Goal: Task Accomplishment & Management: Use online tool/utility

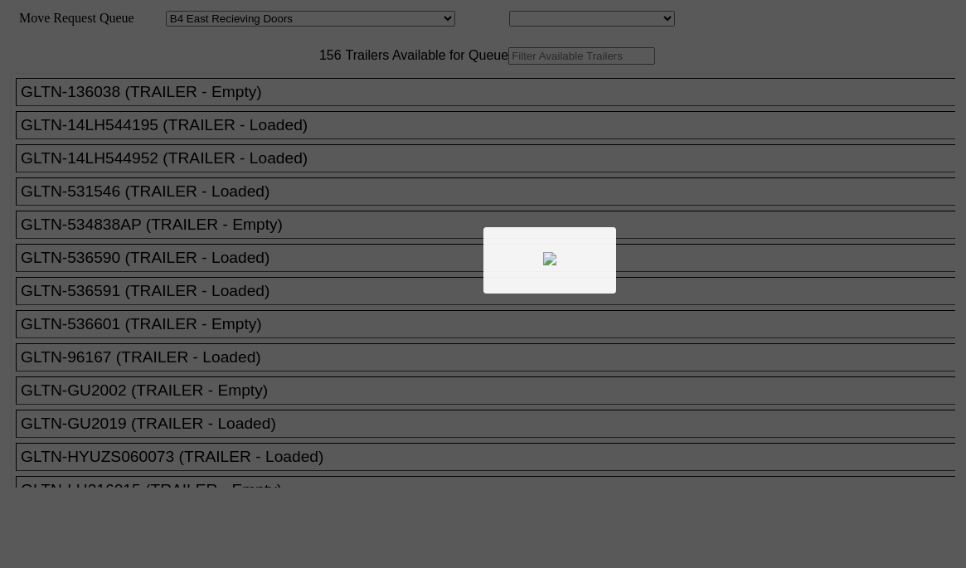
select select "527"
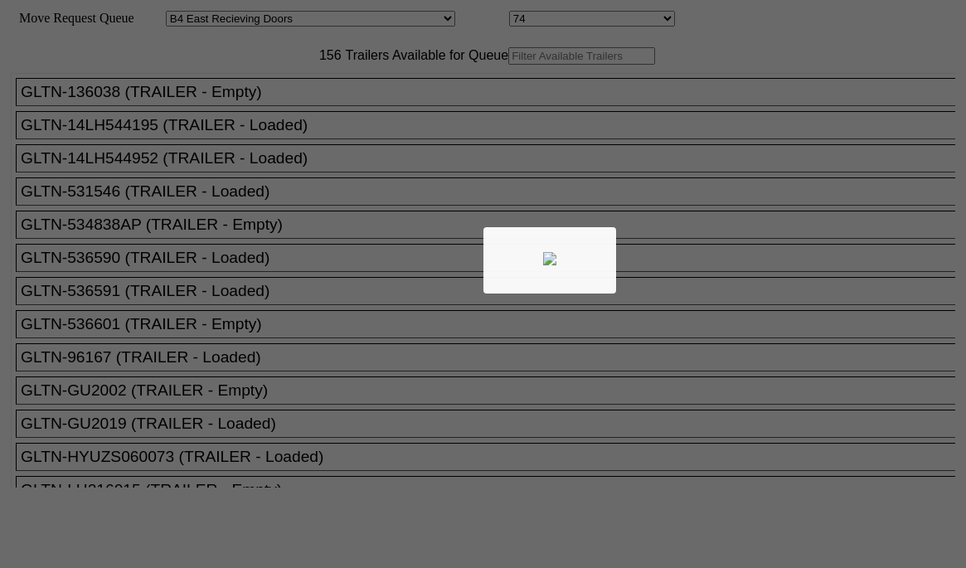
click at [301, 93] on div at bounding box center [483, 284] width 966 height 568
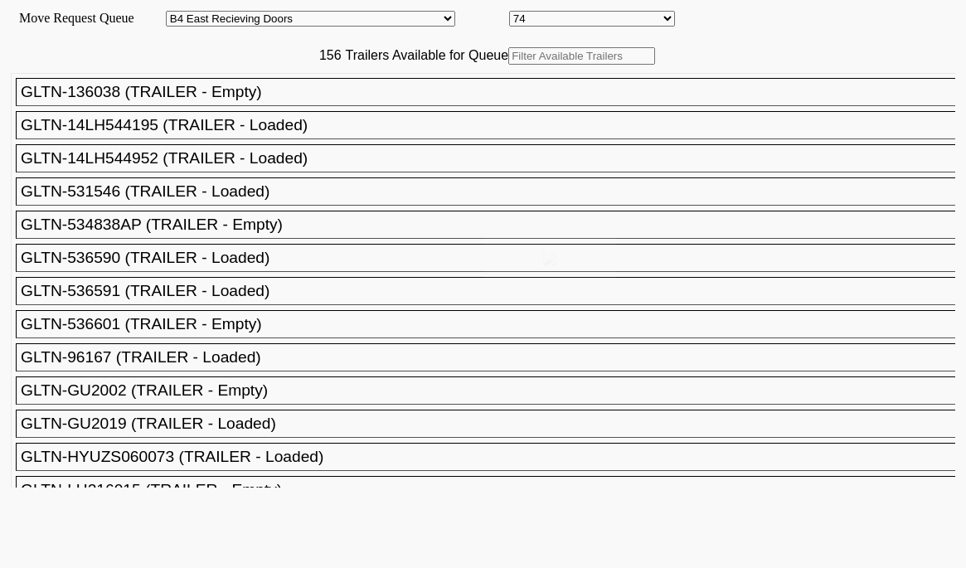
click at [301, 93] on div at bounding box center [483, 284] width 966 height 568
click at [508, 65] on input "text" at bounding box center [581, 55] width 147 height 17
paste input "210992"
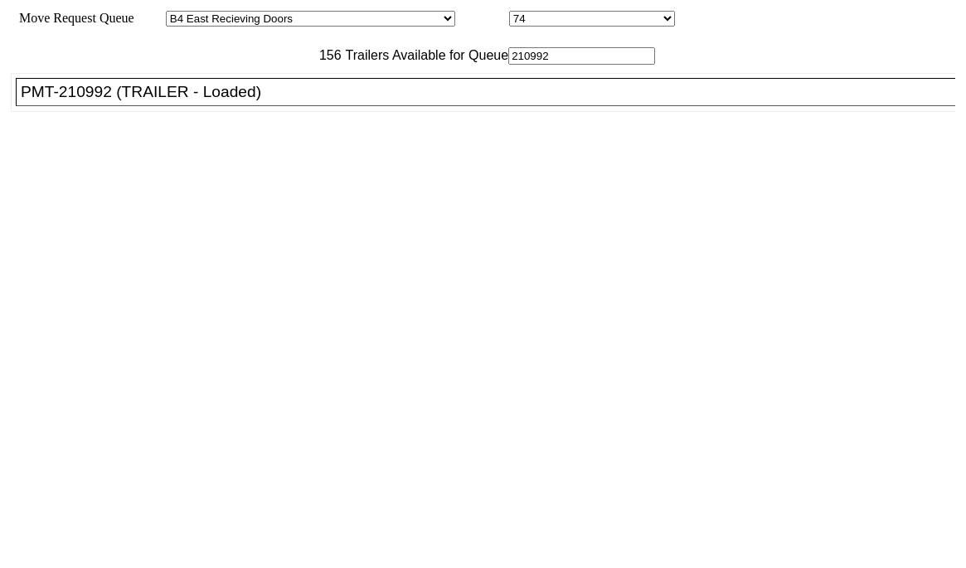
type input "210992"
click at [279, 106] on li "PMT-210992 (TRAILER - Loaded)" at bounding box center [493, 92] width 955 height 28
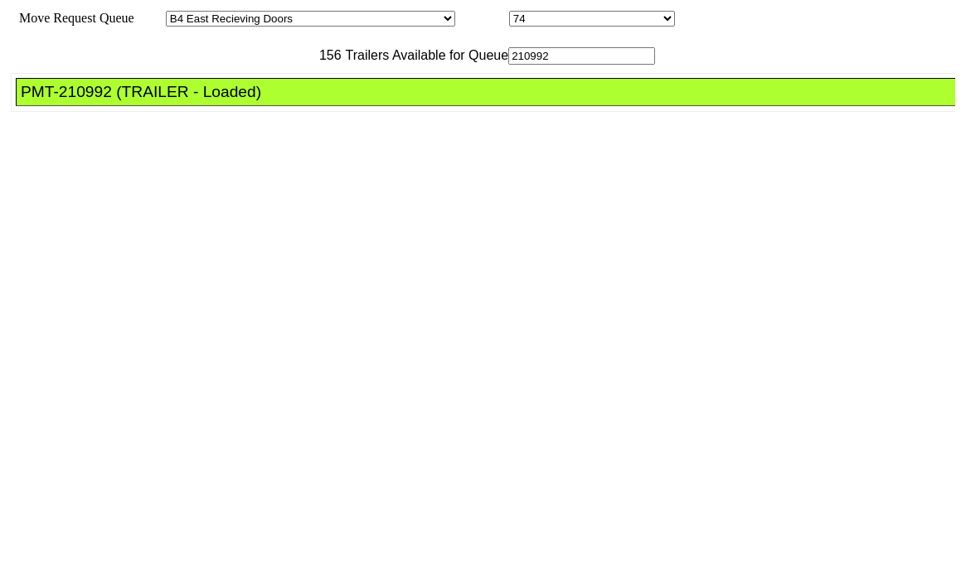
click at [279, 106] on li "PMT-210992 (TRAILER - Loaded)" at bounding box center [493, 92] width 955 height 28
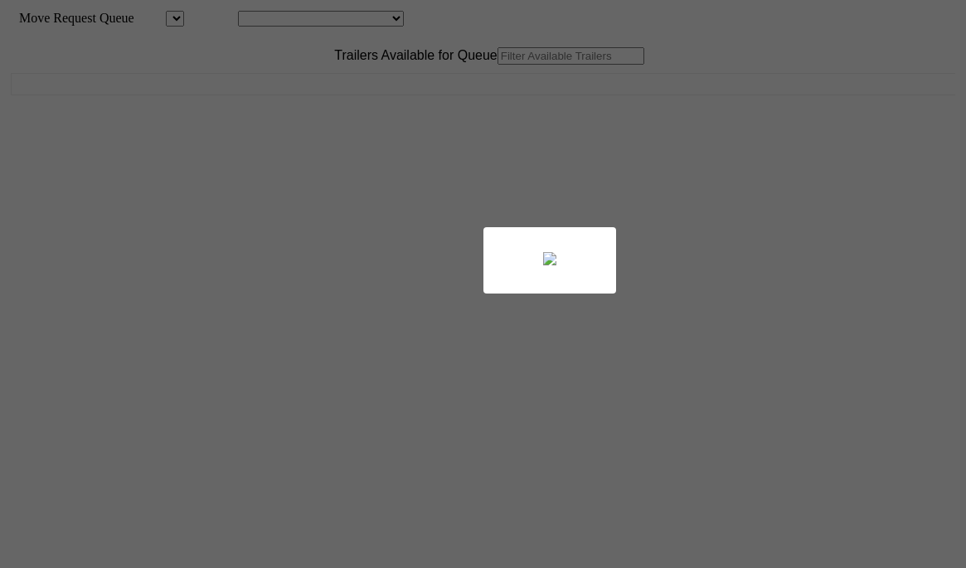
click at [299, 87] on body "Move Request Queue Area Location Move Queue Updated Trailers Available for Queu…" at bounding box center [483, 280] width 953 height 547
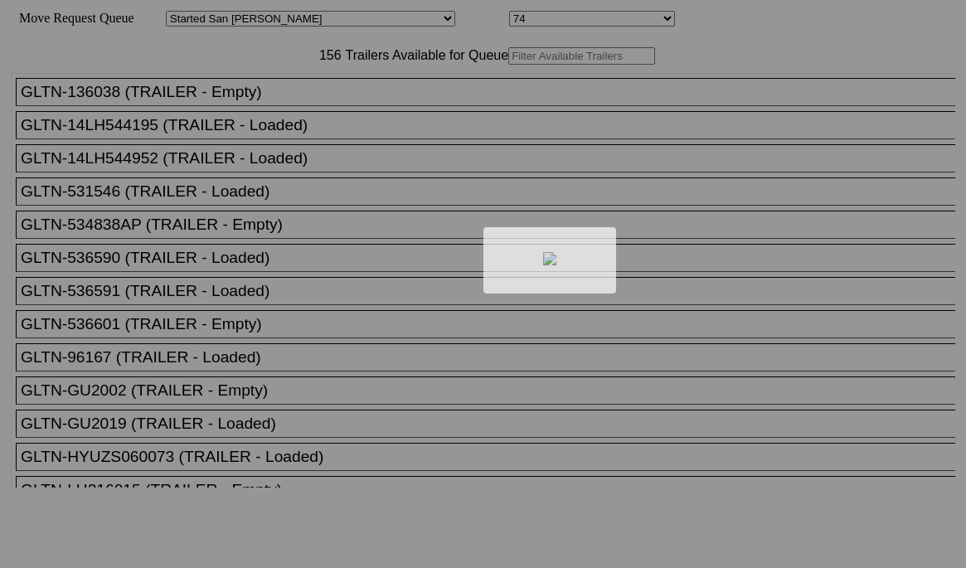
click at [303, 89] on div at bounding box center [483, 284] width 966 height 568
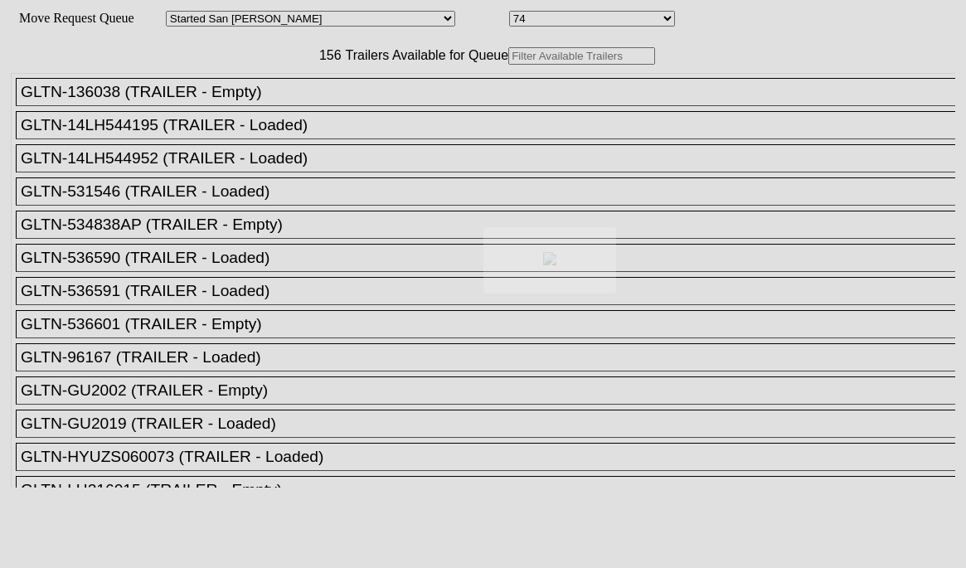
click at [303, 89] on body "Move Request Queue Area Started San Pedro Lost San Pedro Appt San Pedro B4 West…" at bounding box center [483, 280] width 953 height 547
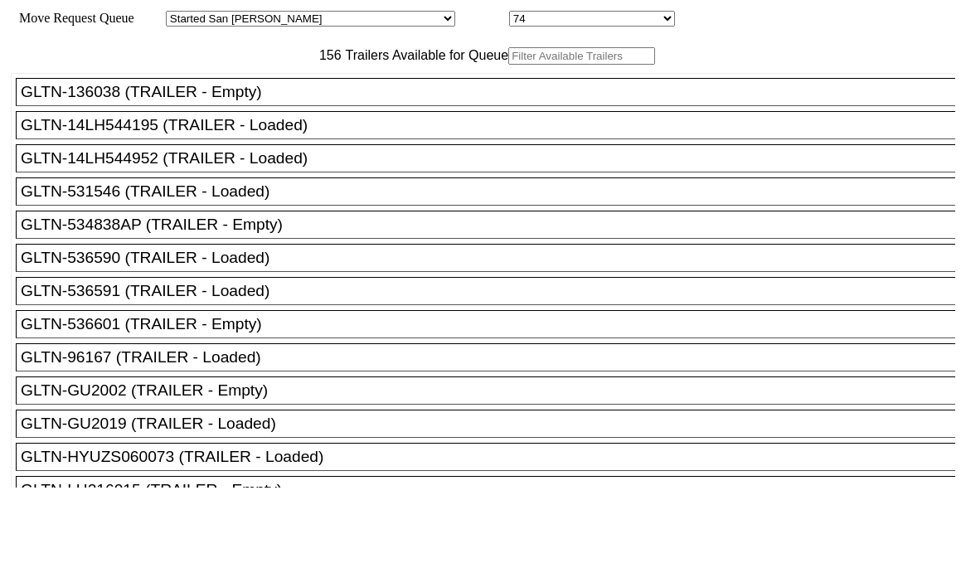
click at [508, 65] on input "text" at bounding box center [581, 55] width 147 height 17
paste input "176141"
type input "176141"
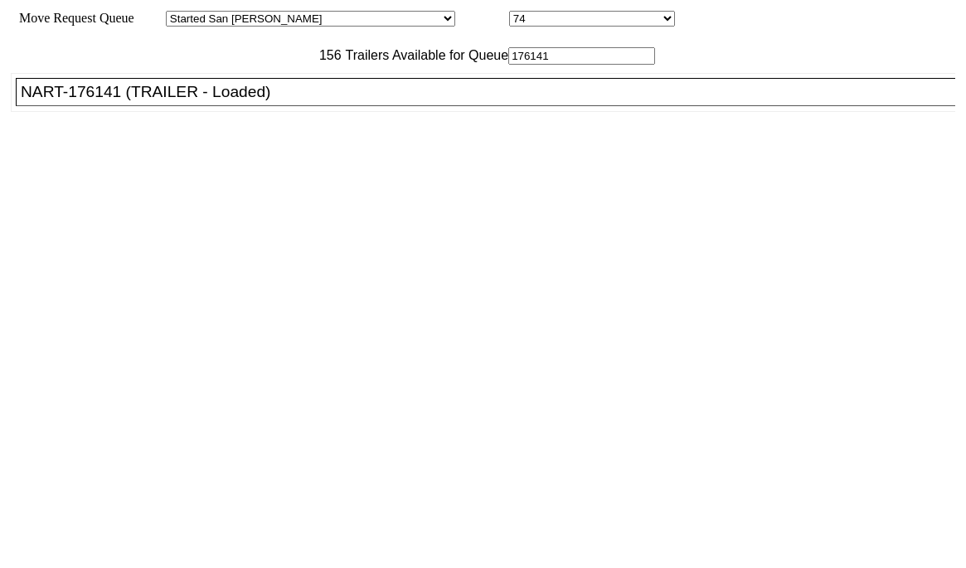
click at [278, 101] on div "NART-176141 (TRAILER - Loaded)" at bounding box center [493, 92] width 945 height 18
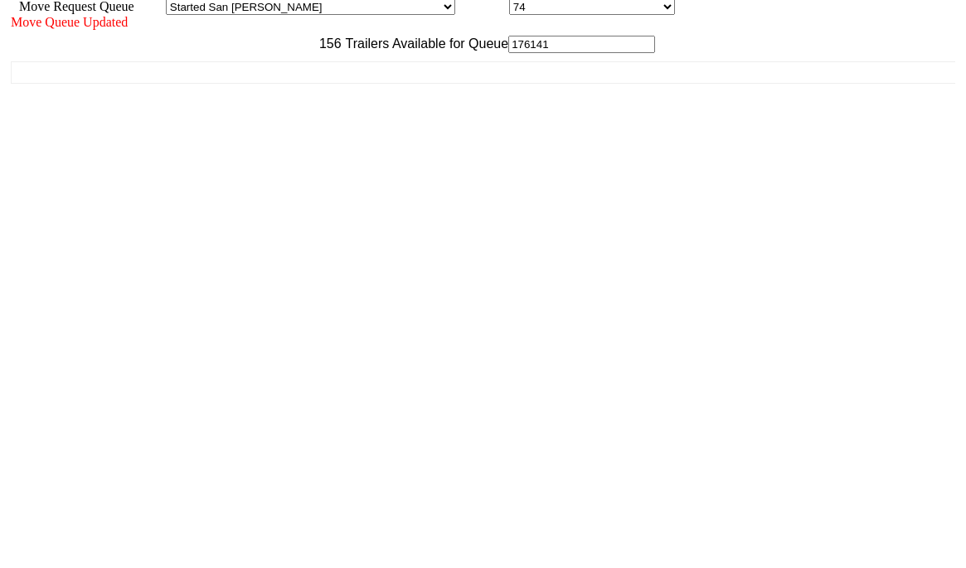
scroll to position [15, 0]
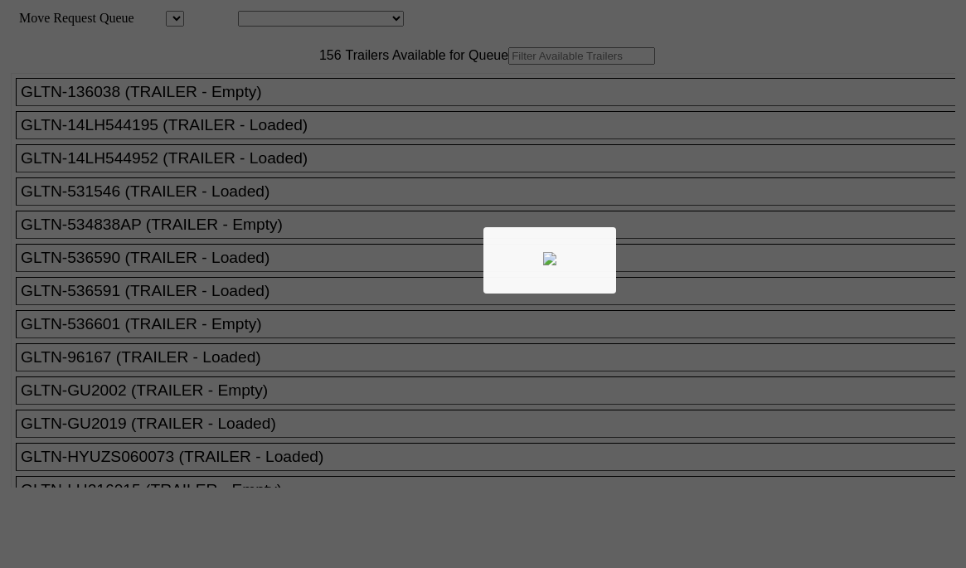
click at [335, 97] on div at bounding box center [483, 284] width 966 height 568
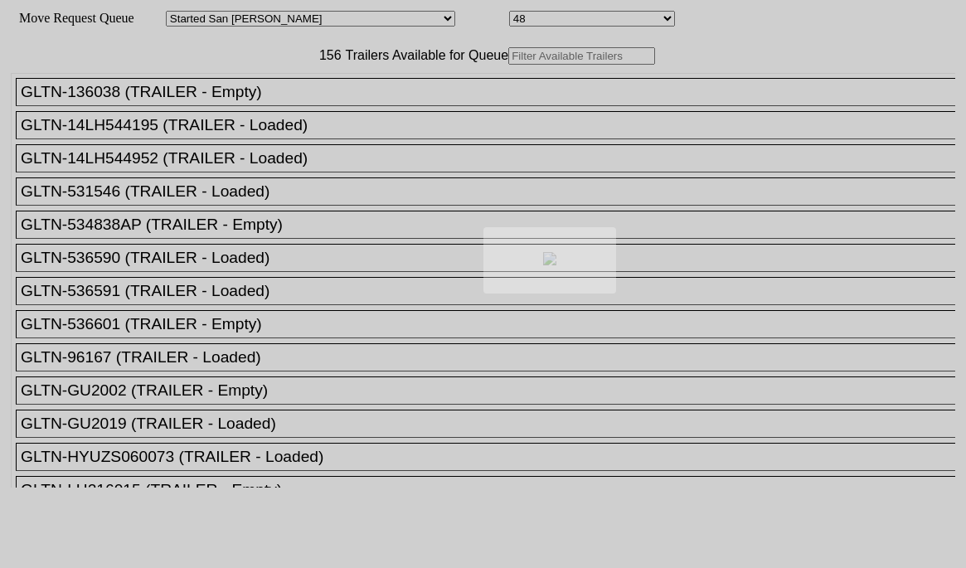
click at [320, 83] on body "Move Request Queue Area Started San Pedro Lost San Pedro Appt San Pedro B4 West…" at bounding box center [483, 280] width 953 height 547
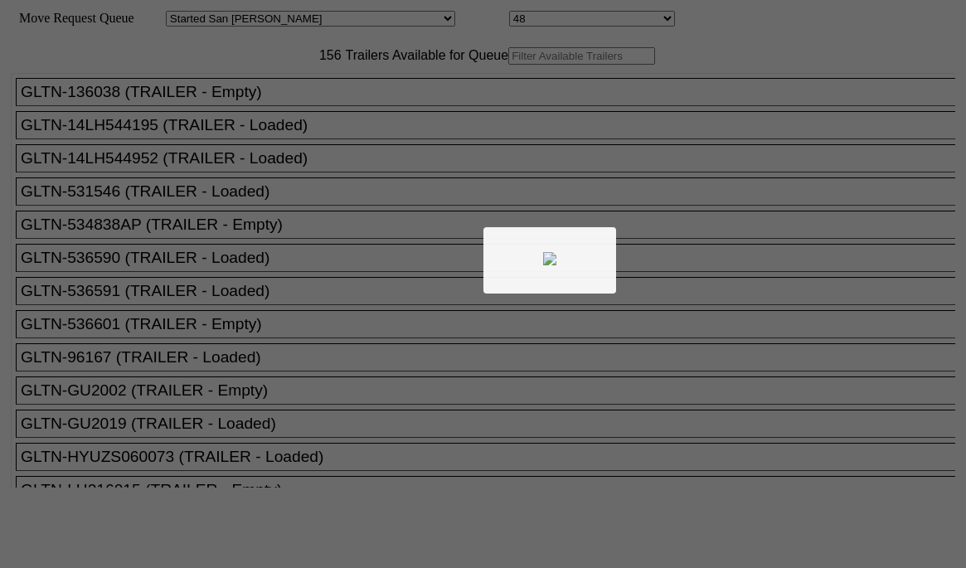
click at [333, 90] on div at bounding box center [483, 284] width 966 height 568
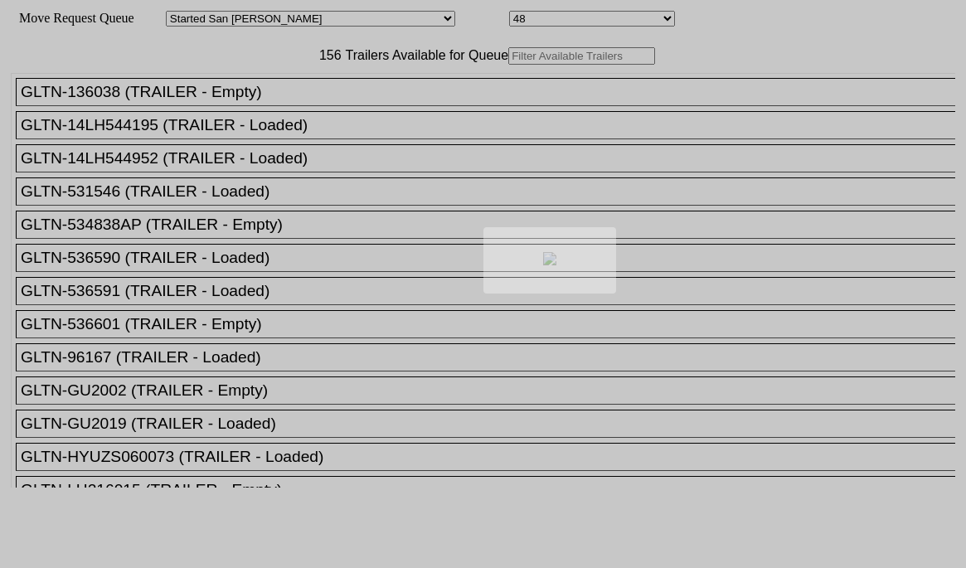
click at [333, 90] on div at bounding box center [483, 284] width 966 height 568
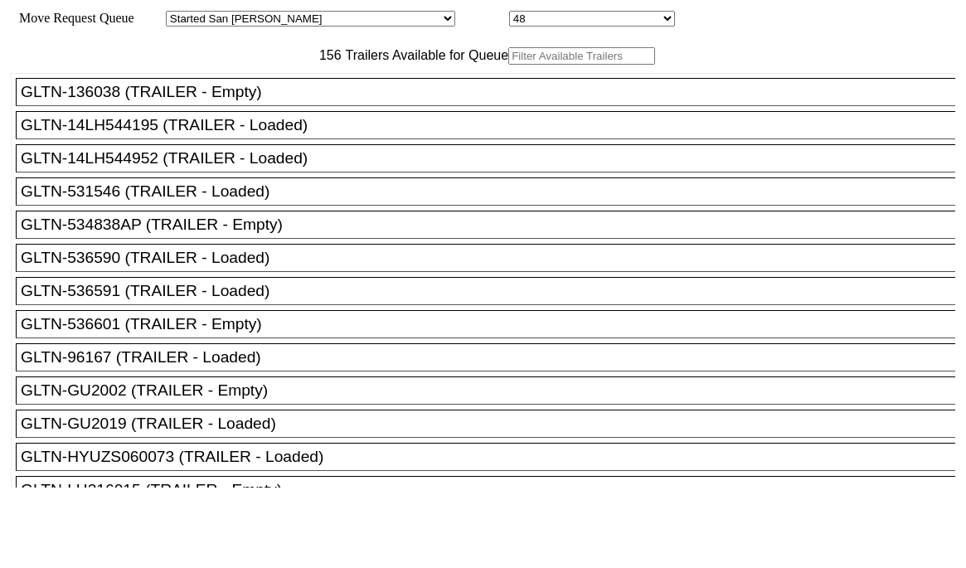
click at [508, 65] on input "text" at bounding box center [581, 55] width 147 height 17
paste input "XPOU422125"
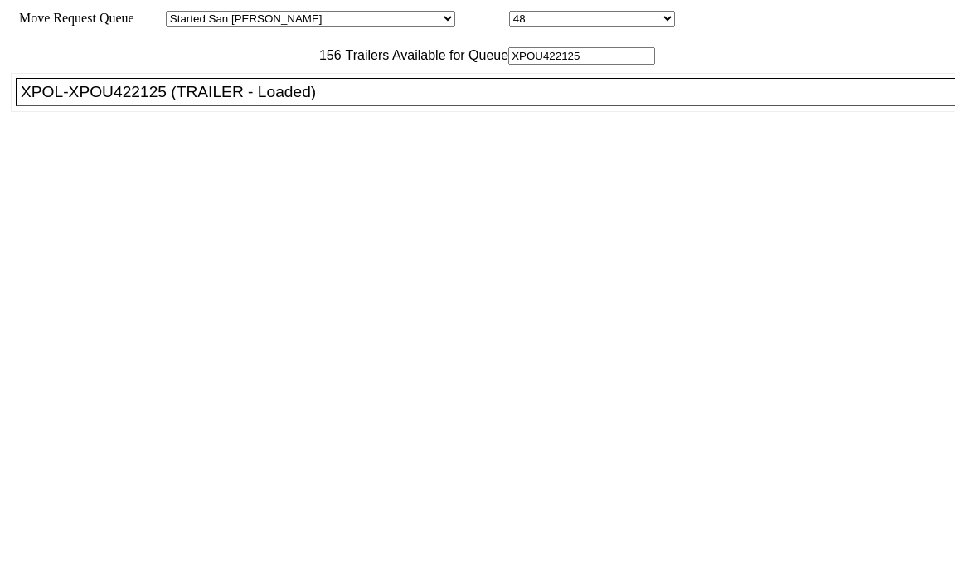
type input "XPOU422125"
click at [314, 101] on div "XPOL-XPOU422125 (TRAILER - Loaded)" at bounding box center [493, 92] width 945 height 18
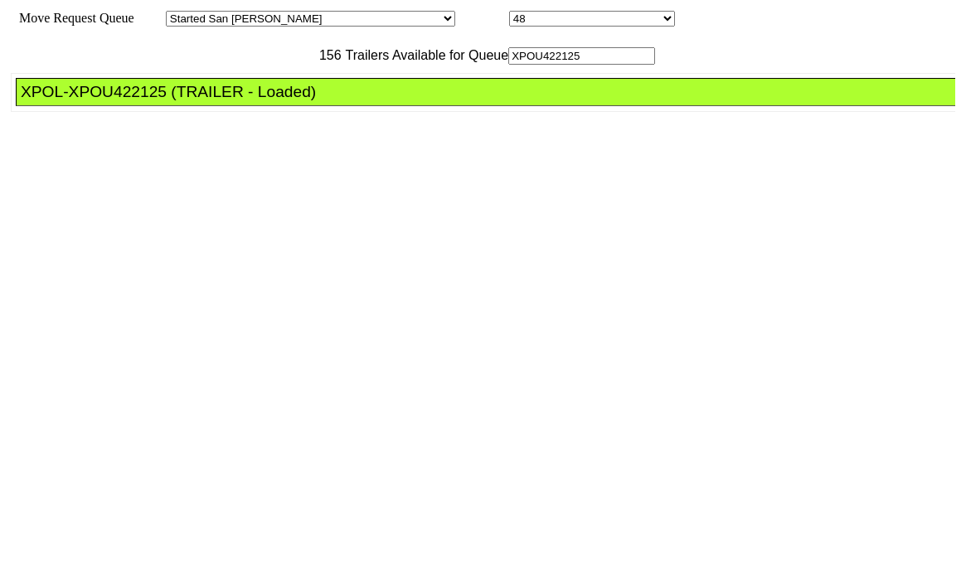
click at [314, 101] on div "XPOL-XPOU422125 (TRAILER - Loaded)" at bounding box center [493, 92] width 945 height 18
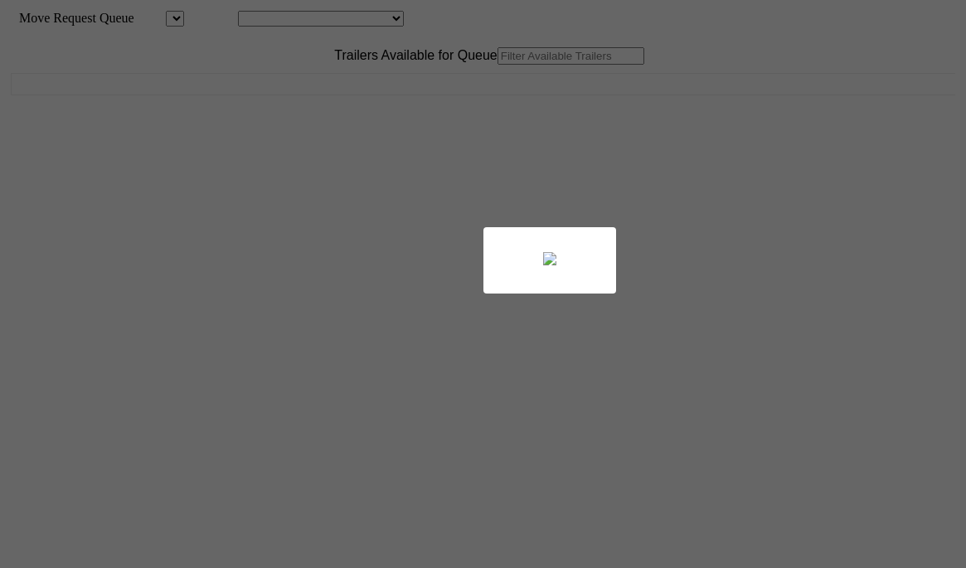
click at [285, 93] on div at bounding box center [483, 284] width 966 height 568
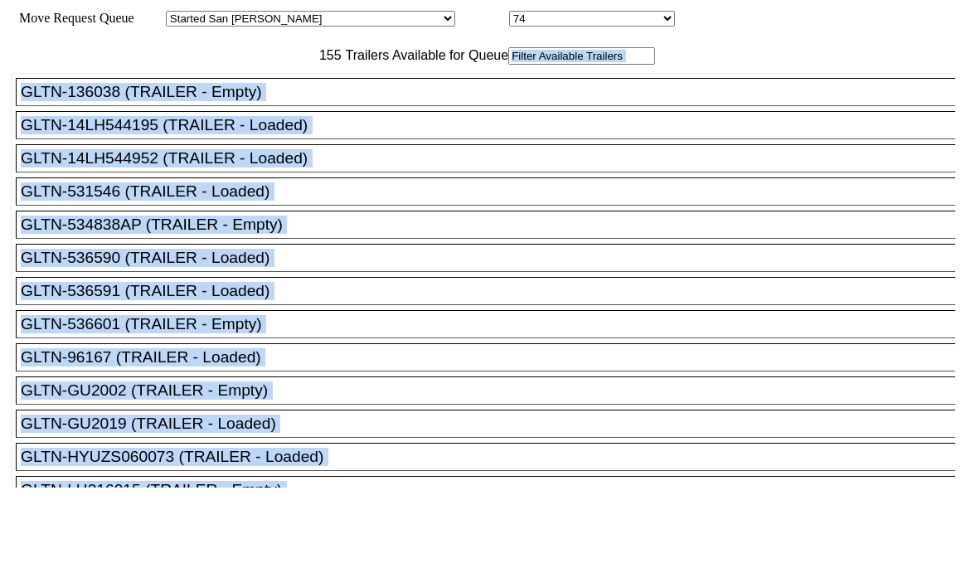
click at [508, 65] on input "text" at bounding box center [581, 55] width 147 height 17
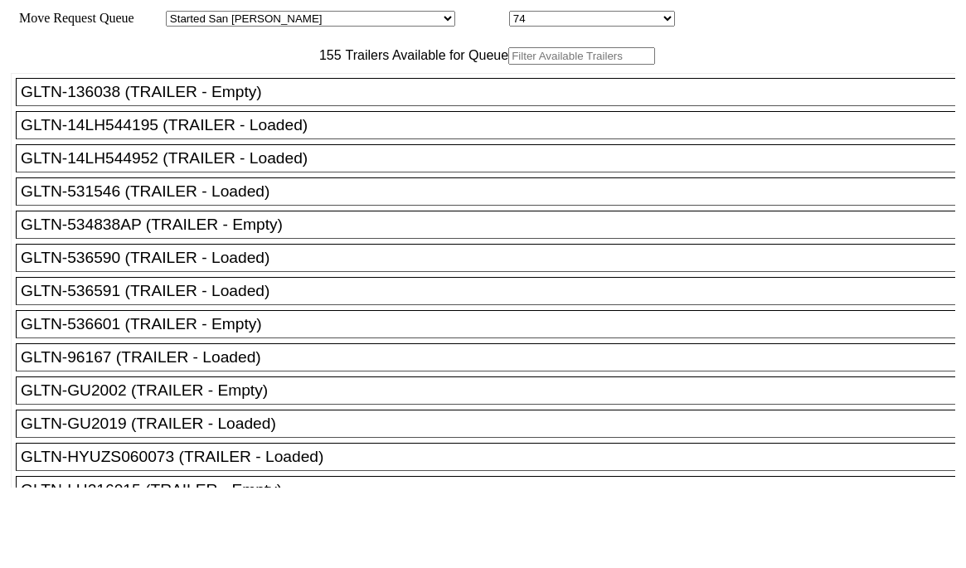
click at [508, 65] on input "text" at bounding box center [581, 55] width 147 height 17
paste input "516403"
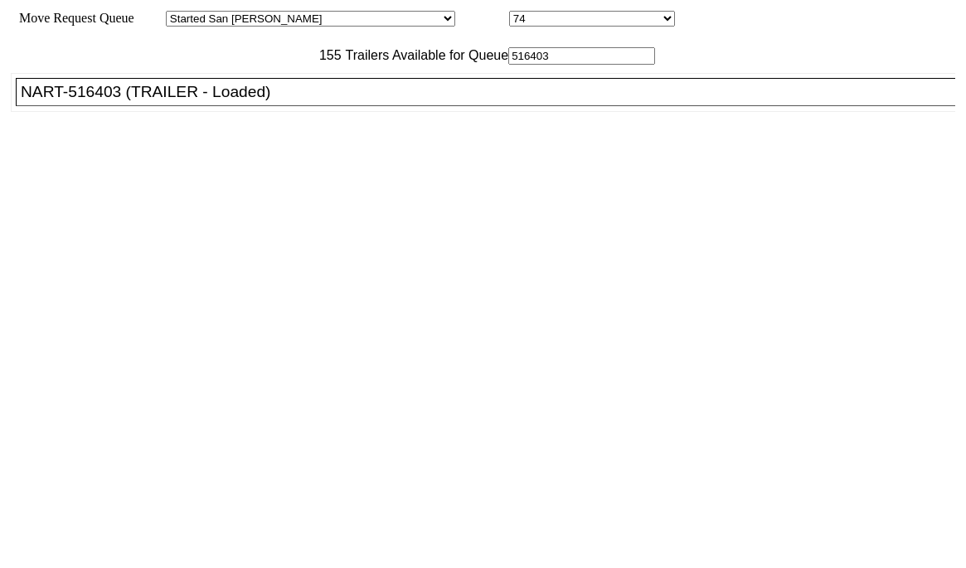
type input "516403"
click at [238, 101] on div "NART-516403 (TRAILER - Loaded)" at bounding box center [493, 92] width 945 height 18
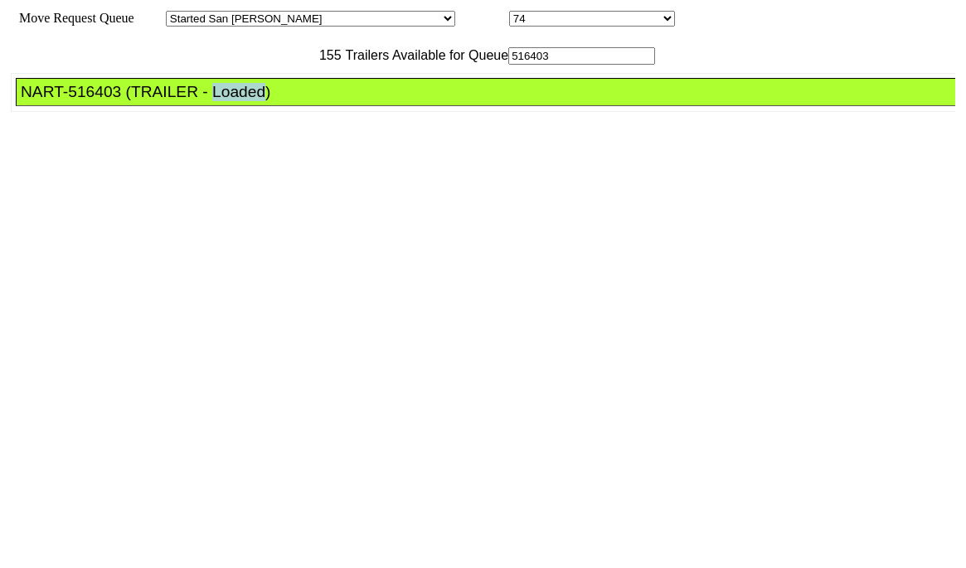
click at [238, 101] on div "NART-516403 (TRAILER - Loaded)" at bounding box center [493, 92] width 945 height 18
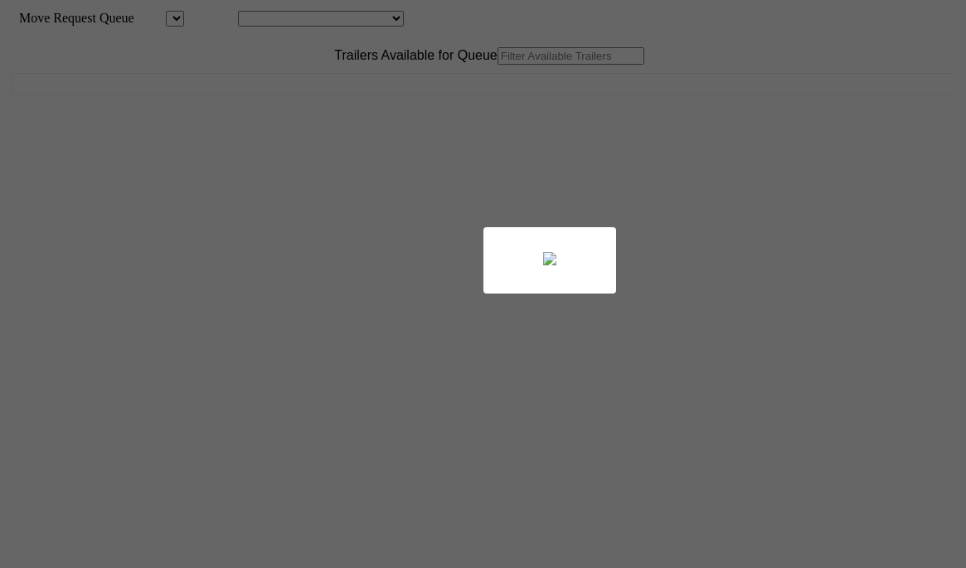
click at [225, 90] on body "Move Request Queue Area Location Move Queue Updated Trailers Available for Queu…" at bounding box center [483, 280] width 953 height 547
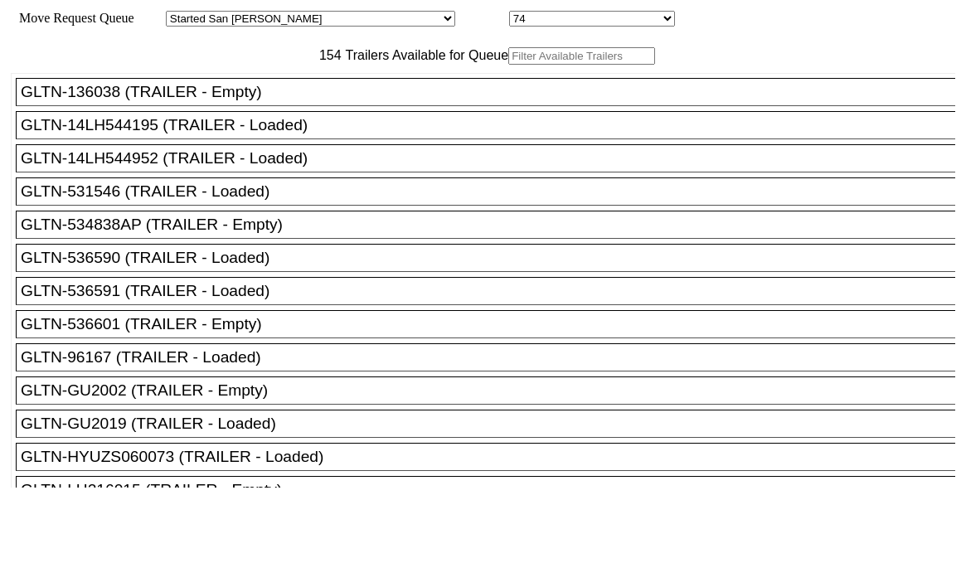
drag, startPoint x: 270, startPoint y: 96, endPoint x: 283, endPoint y: 89, distance: 14.5
click at [508, 65] on input "text" at bounding box center [581, 55] width 147 height 17
paste input "LH217130"
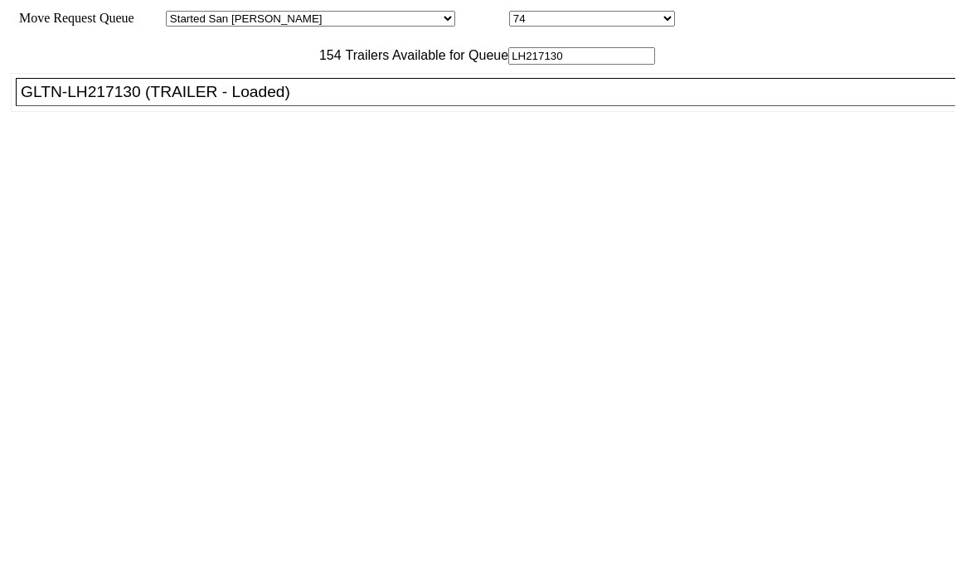
type input "LH217130"
click at [257, 106] on li "GLTN-LH217130 (TRAILER - Loaded)" at bounding box center [493, 92] width 955 height 28
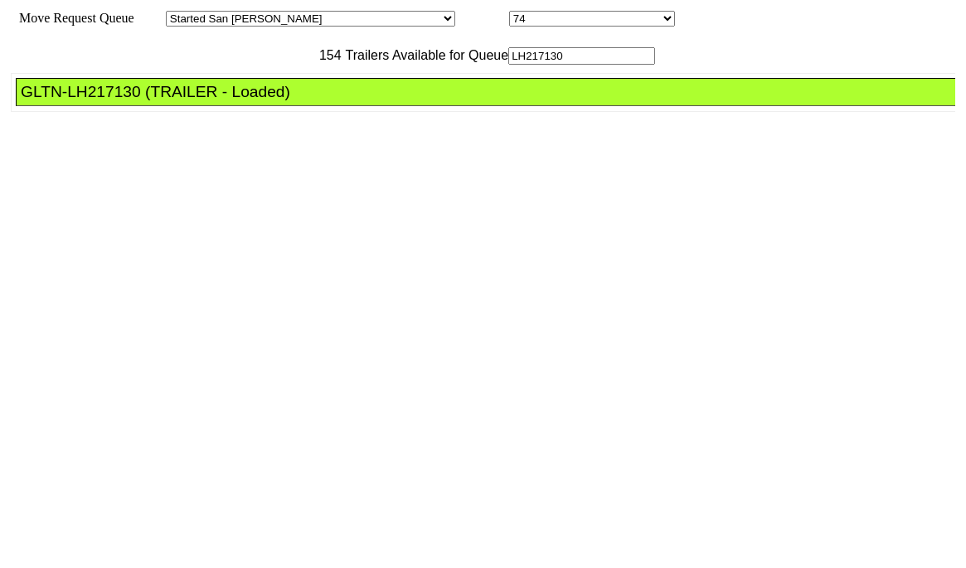
click at [264, 101] on div "GLTN-LH217130 (TRAILER - Loaded)" at bounding box center [493, 92] width 945 height 18
click at [265, 101] on div "GLTN-LH217130 (TRAILER - Loaded)" at bounding box center [493, 92] width 945 height 18
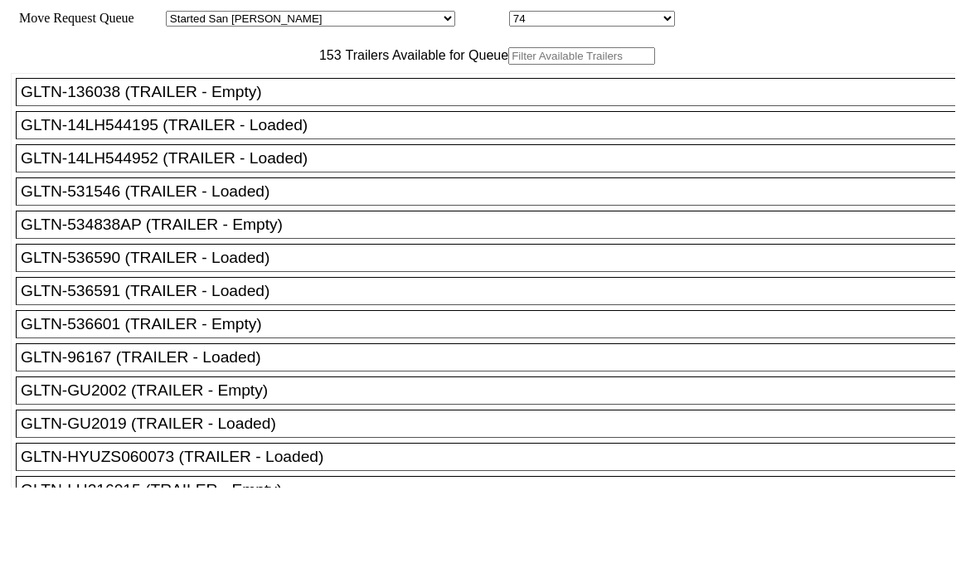
click at [508, 65] on input "text" at bounding box center [581, 55] width 147 height 17
paste input "516091"
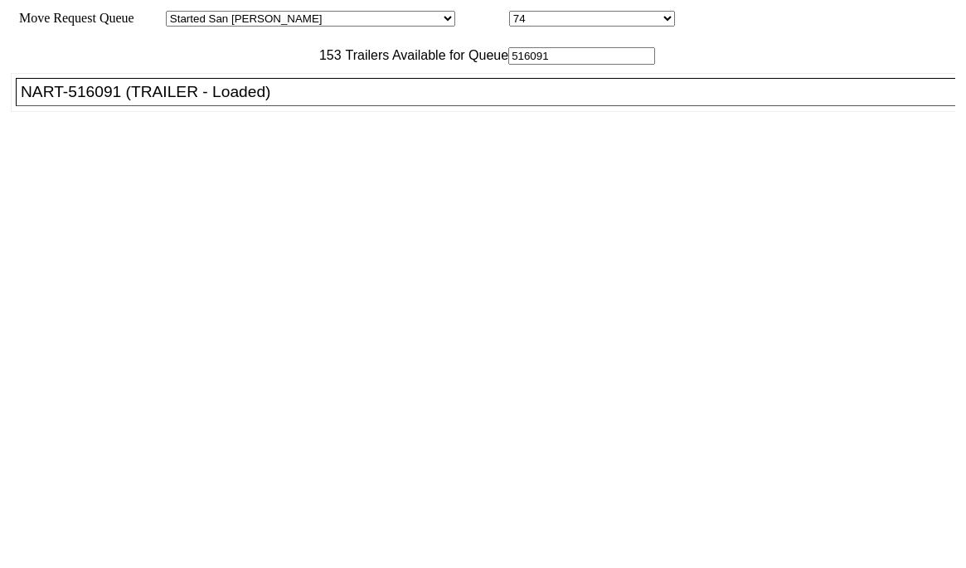
type input "516091"
click at [277, 101] on div "NART-516091 (TRAILER - Loaded)" at bounding box center [493, 92] width 945 height 18
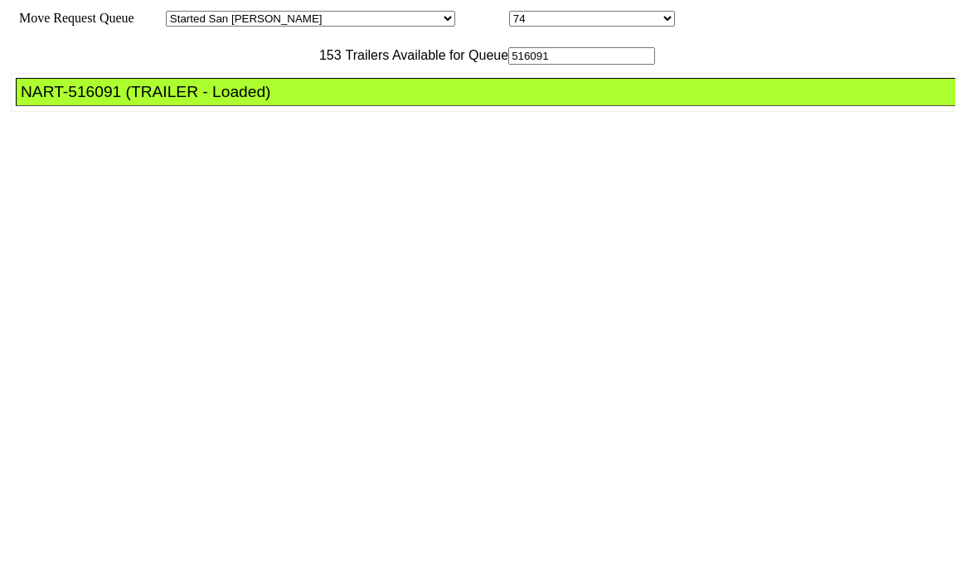
drag, startPoint x: 277, startPoint y: 131, endPoint x: 934, endPoint y: 382, distance: 703.1
click at [283, 101] on div "NART-516091 (TRAILER - Loaded)" at bounding box center [493, 92] width 945 height 18
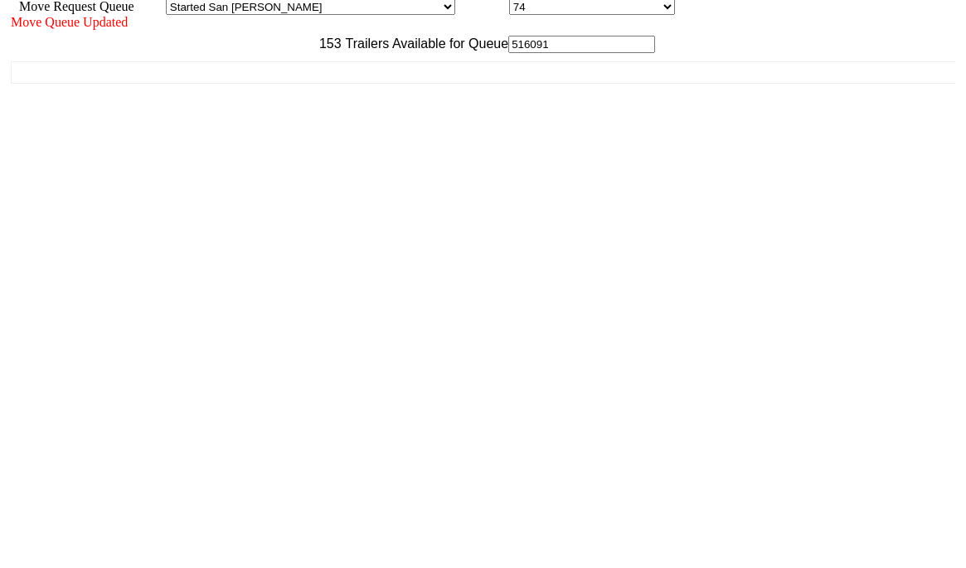
scroll to position [15, 0]
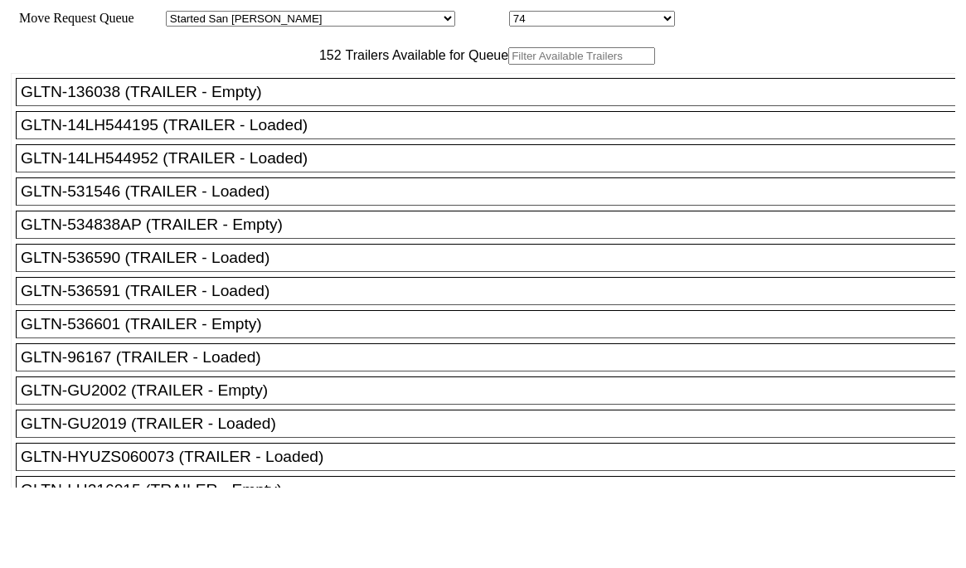
click at [508, 65] on input "text" at bounding box center [581, 55] width 147 height 17
paste input "180770"
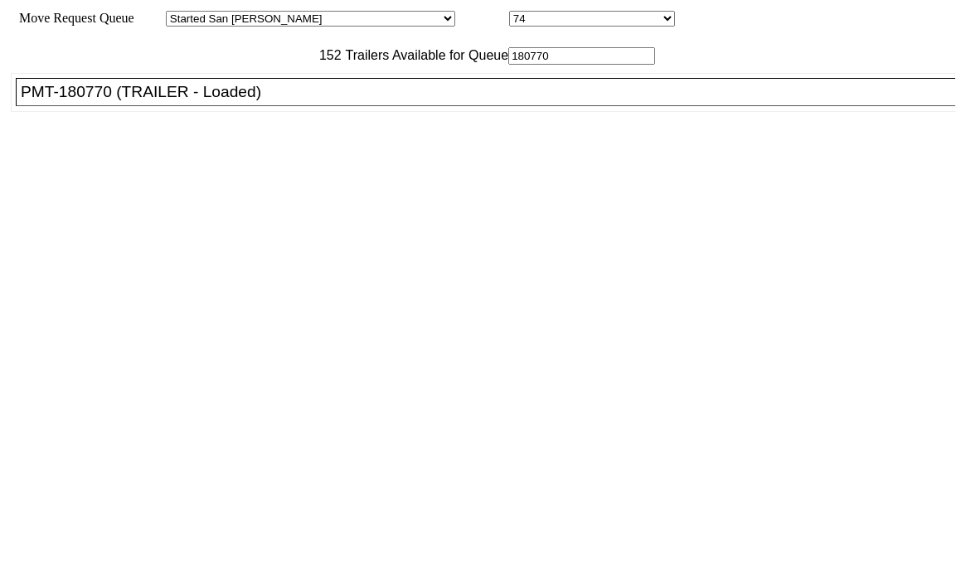
type input "180770"
click at [257, 101] on div "PMT-180770 (TRAILER - Loaded)" at bounding box center [493, 92] width 945 height 18
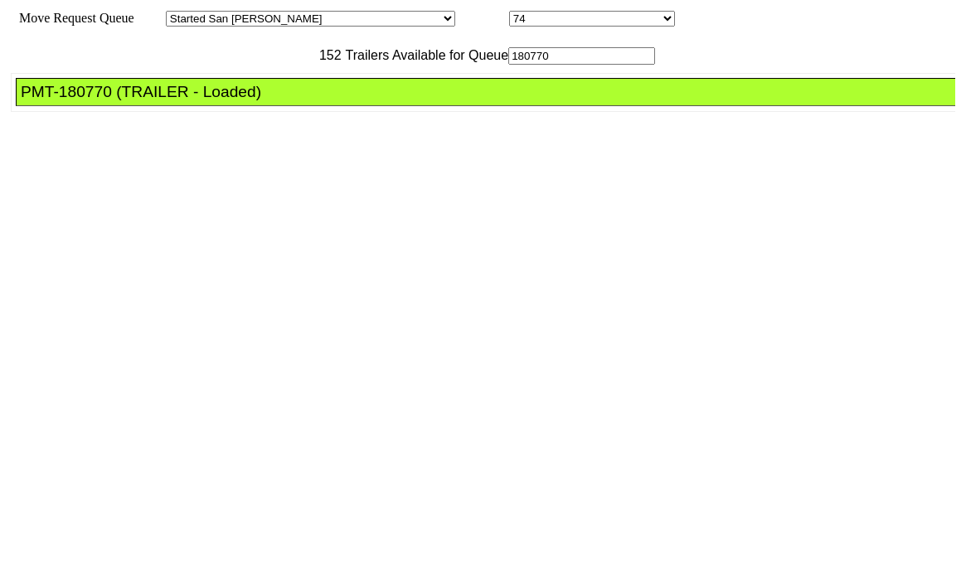
click at [257, 101] on div "PMT-180770 (TRAILER - Loaded)" at bounding box center [493, 92] width 945 height 18
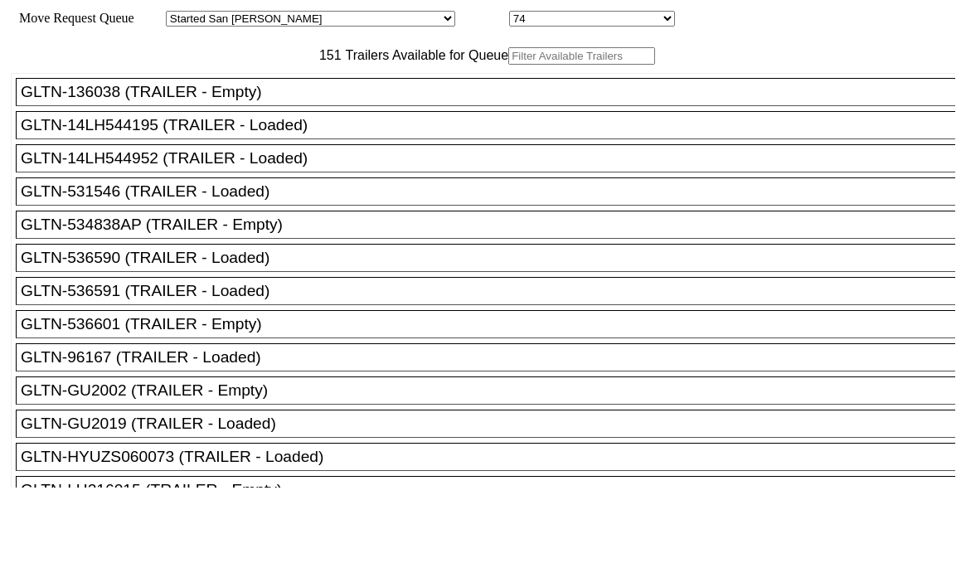
click at [508, 65] on input "text" at bounding box center [581, 55] width 147 height 17
paste input "651113"
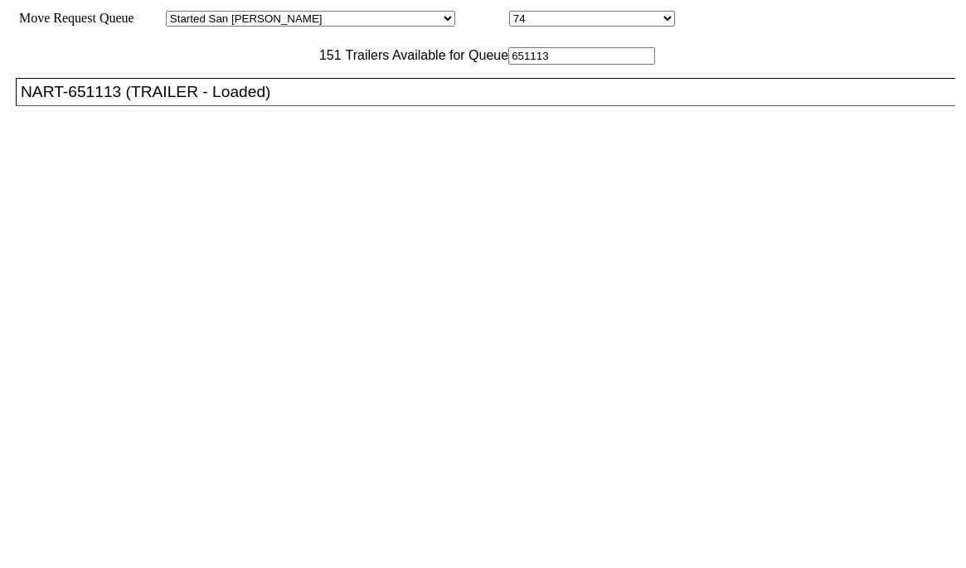
type input "651113"
click at [292, 106] on li "NART-651113 (TRAILER - Loaded)" at bounding box center [493, 92] width 955 height 28
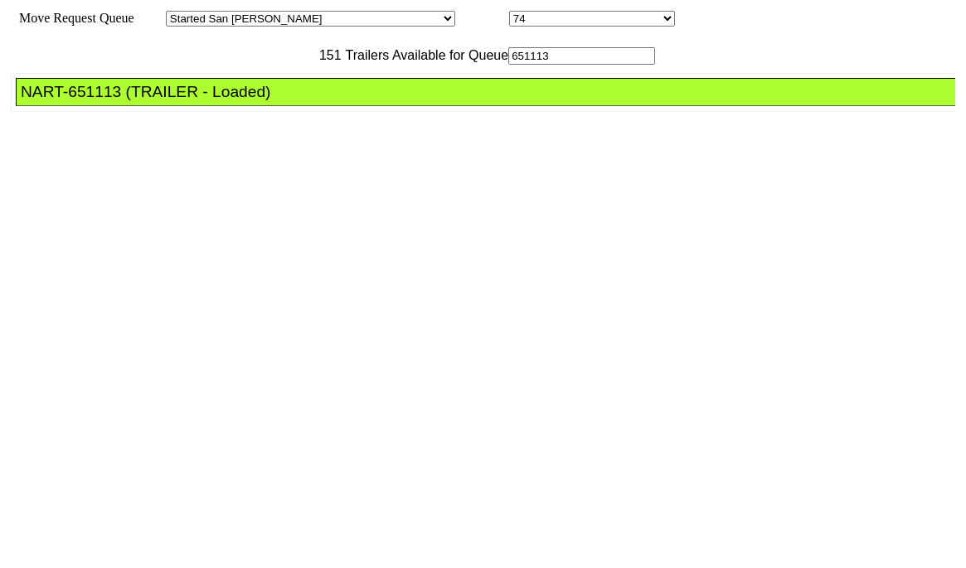
click at [292, 106] on li "NART-651113 (TRAILER - Loaded)" at bounding box center [493, 92] width 955 height 28
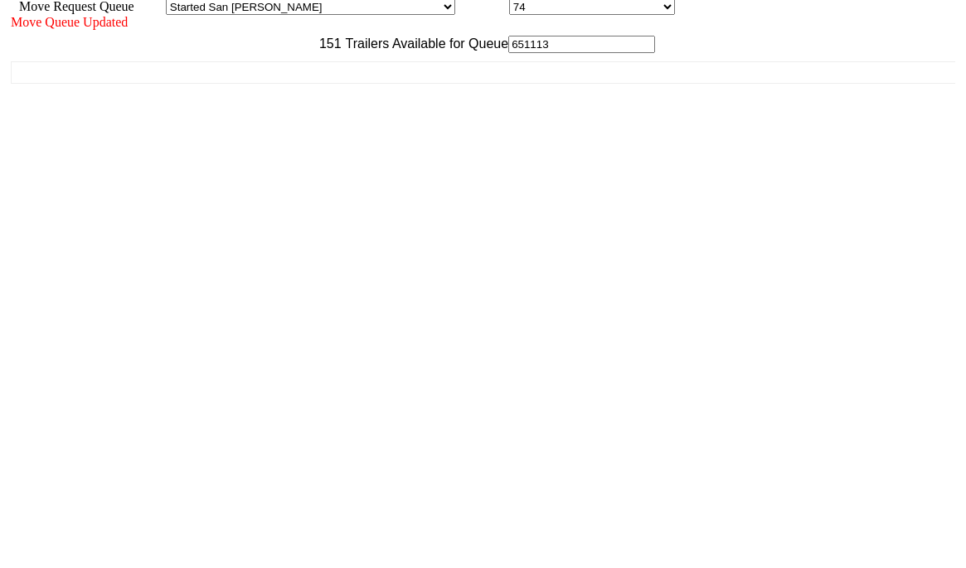
scroll to position [15, 0]
